Goal: Task Accomplishment & Management: Manage account settings

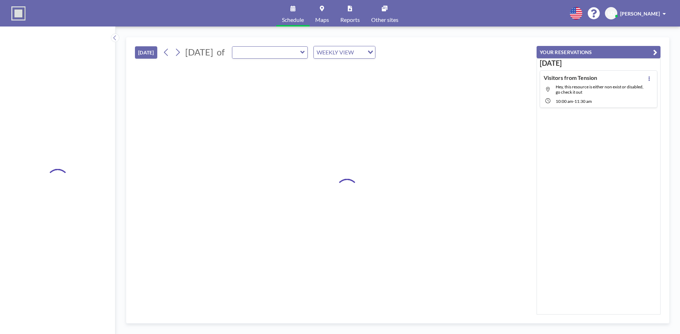
type input "P1 Admin Conf Room"
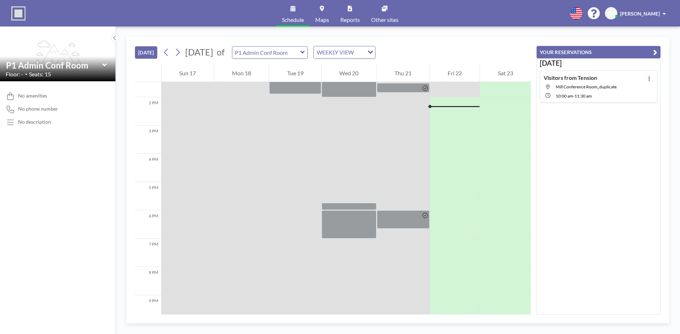
scroll to position [382, 0]
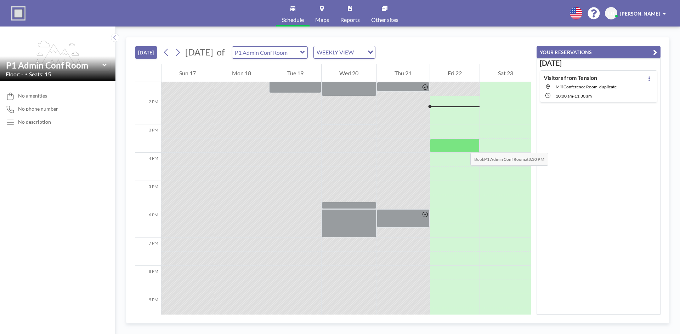
click at [463, 146] on div at bounding box center [455, 146] width 50 height 14
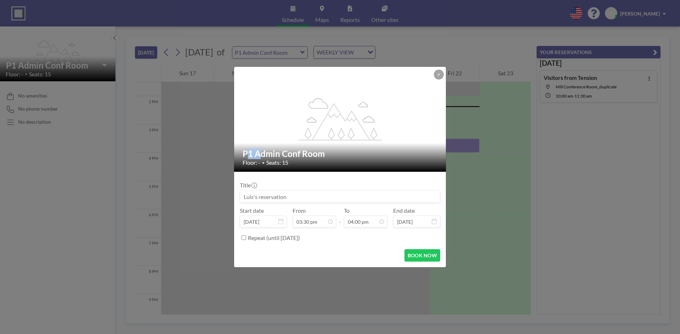
click at [463, 146] on div "flex-grow: 1.2; P1 Admin Conf Room Floor: - • Seats: 15 Title Start date [DATE]…" at bounding box center [340, 167] width 680 height 334
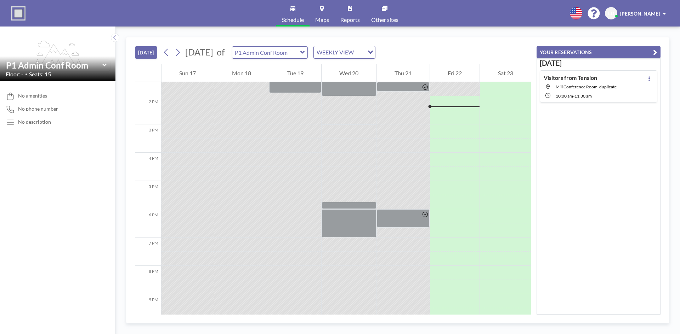
click at [463, 146] on div at bounding box center [455, 146] width 50 height 14
click at [454, 147] on div at bounding box center [455, 146] width 50 height 14
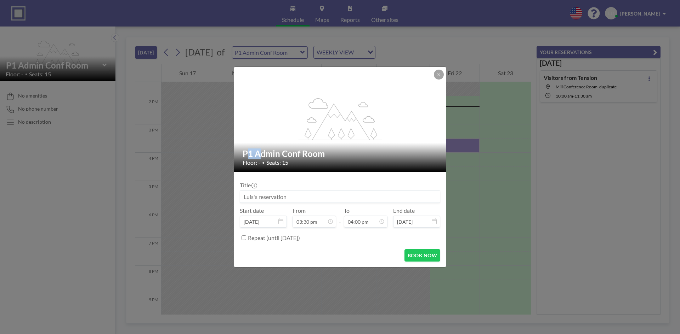
click at [454, 147] on div "flex-grow: 1.2; P1 Admin Conf Room Floor: - • Seats: 15 Title Start date [DATE]…" at bounding box center [340, 167] width 680 height 334
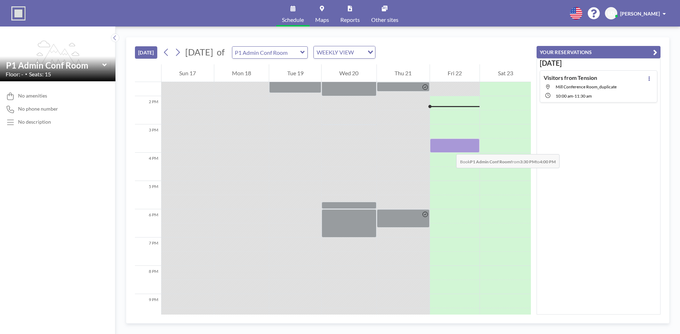
click at [449, 147] on div at bounding box center [455, 146] width 50 height 14
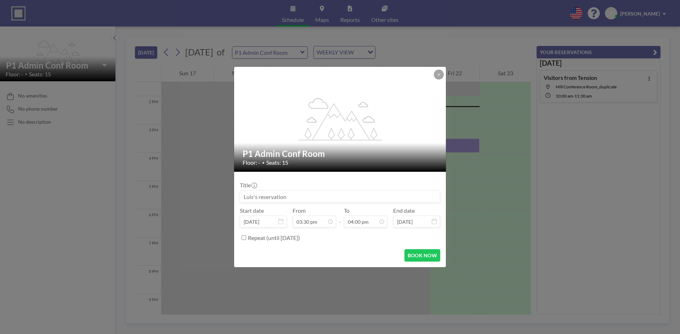
click at [298, 200] on input at bounding box center [340, 197] width 200 height 12
type input "Internal Audit Closing Meeting"
click at [433, 257] on button "BOOK NOW" at bounding box center [422, 256] width 36 height 12
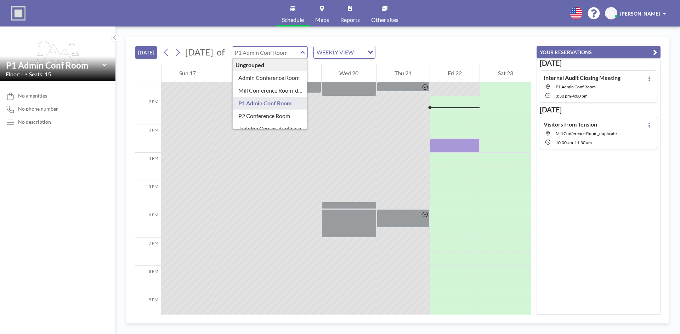
click at [300, 50] on input "text" at bounding box center [266, 53] width 68 height 12
type input "Admin Conference Room"
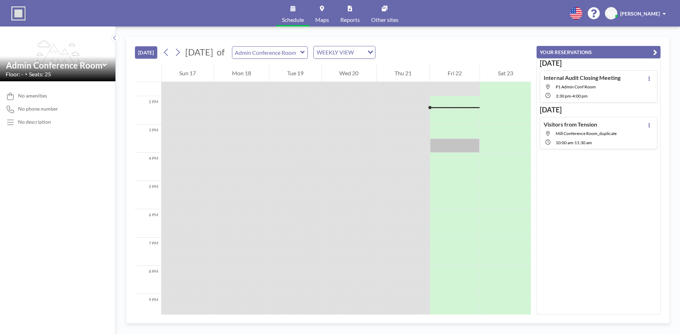
click at [305, 55] on icon at bounding box center [302, 52] width 5 height 7
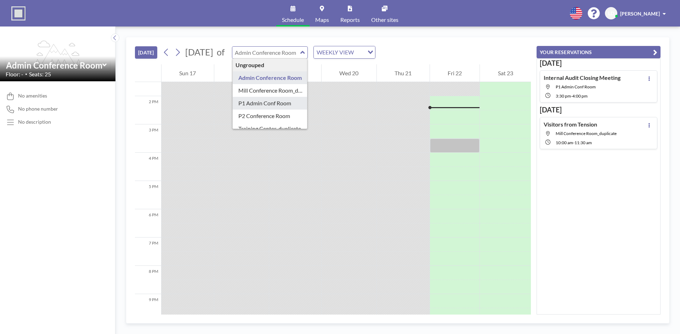
type input "P1 Admin Conf Room"
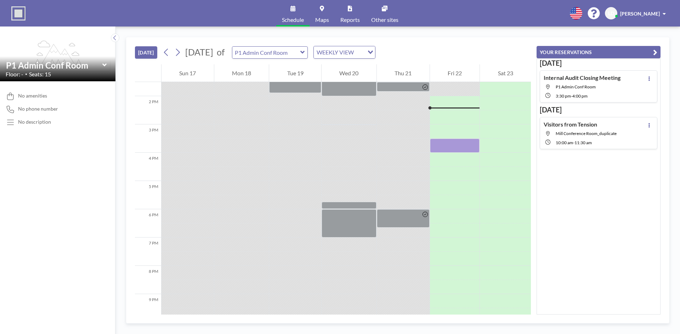
click at [305, 51] on icon at bounding box center [302, 52] width 5 height 7
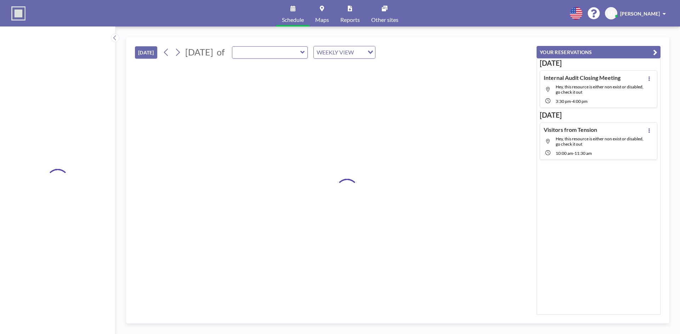
type input "P1 Admin Conf Room"
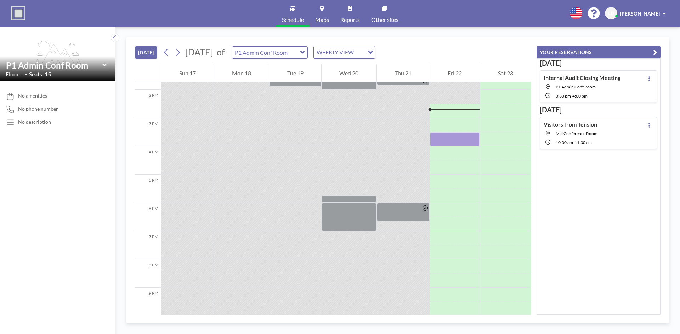
scroll to position [396, 0]
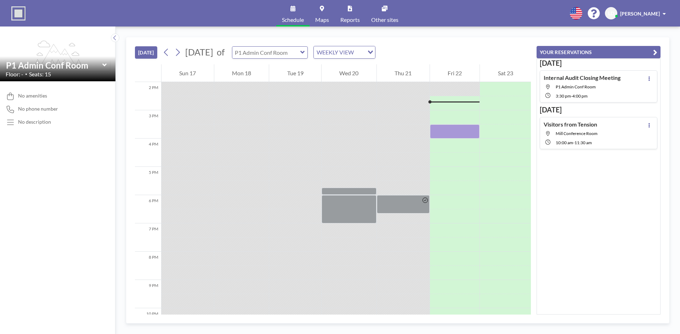
click at [300, 53] on input "text" at bounding box center [266, 53] width 68 height 12
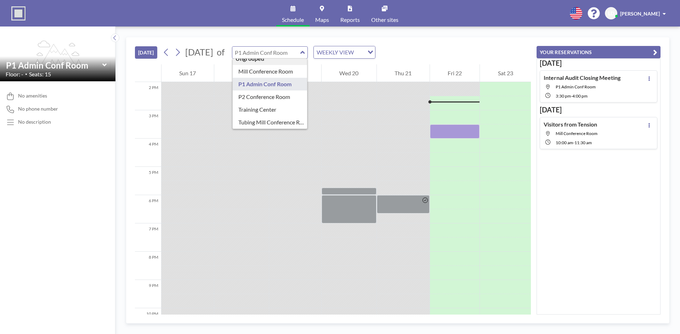
scroll to position [10, 0]
type input "P1 Admin Conf Room"
click at [645, 126] on button at bounding box center [649, 125] width 8 height 8
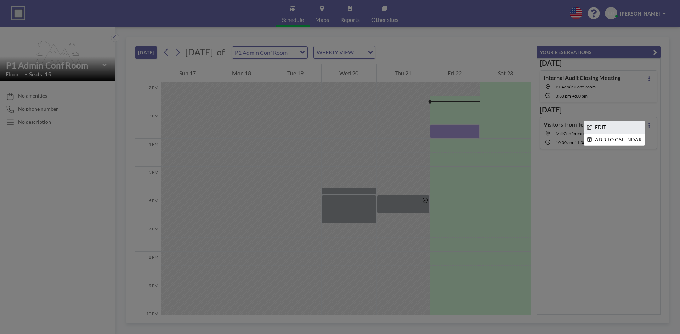
click at [623, 131] on li "EDIT" at bounding box center [614, 127] width 61 height 12
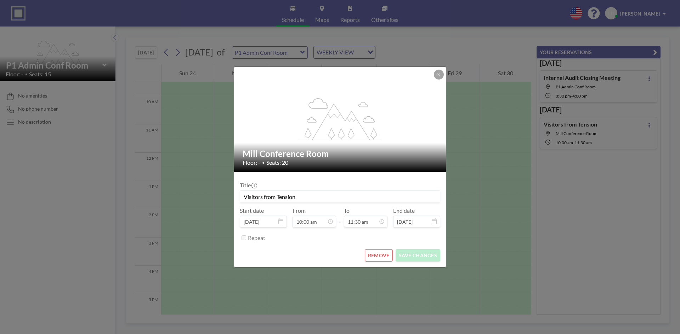
scroll to position [290, 0]
click at [382, 258] on button "REMOVE" at bounding box center [379, 256] width 28 height 12
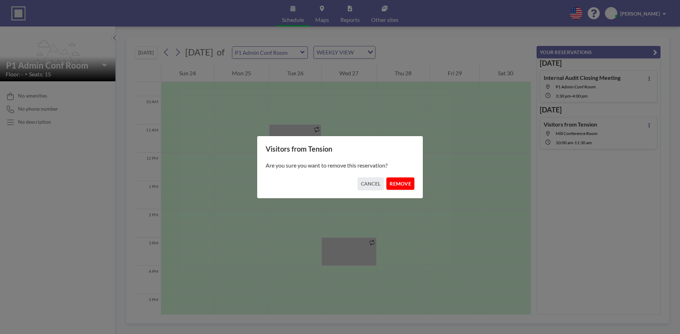
click at [396, 185] on button "REMOVE" at bounding box center [400, 184] width 28 height 12
